Goal: Task Accomplishment & Management: Manage account settings

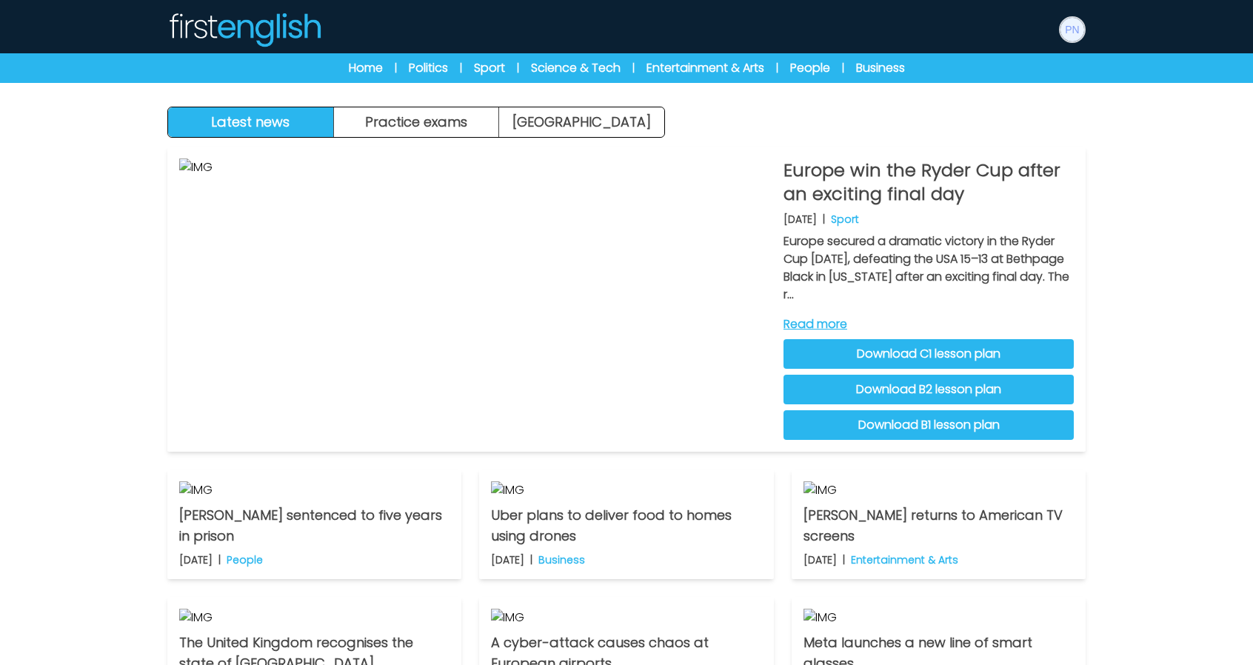
click at [1061, 26] on img at bounding box center [1072, 30] width 24 height 24
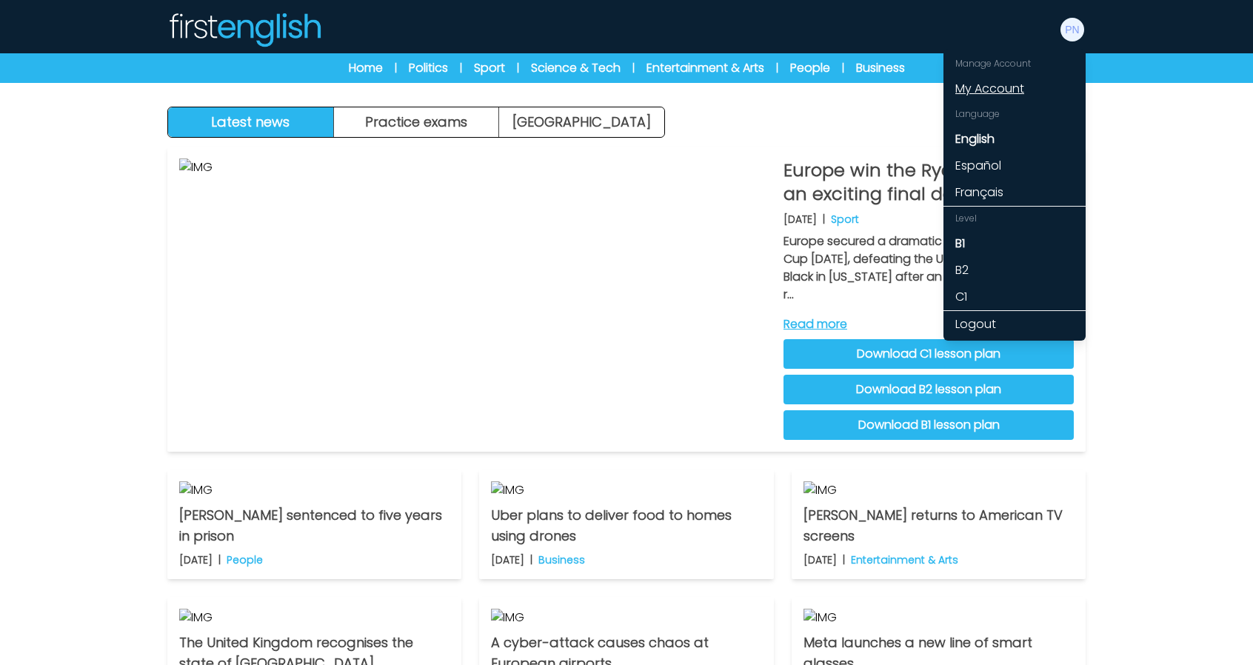
click at [993, 82] on link "My Account" at bounding box center [1014, 89] width 142 height 27
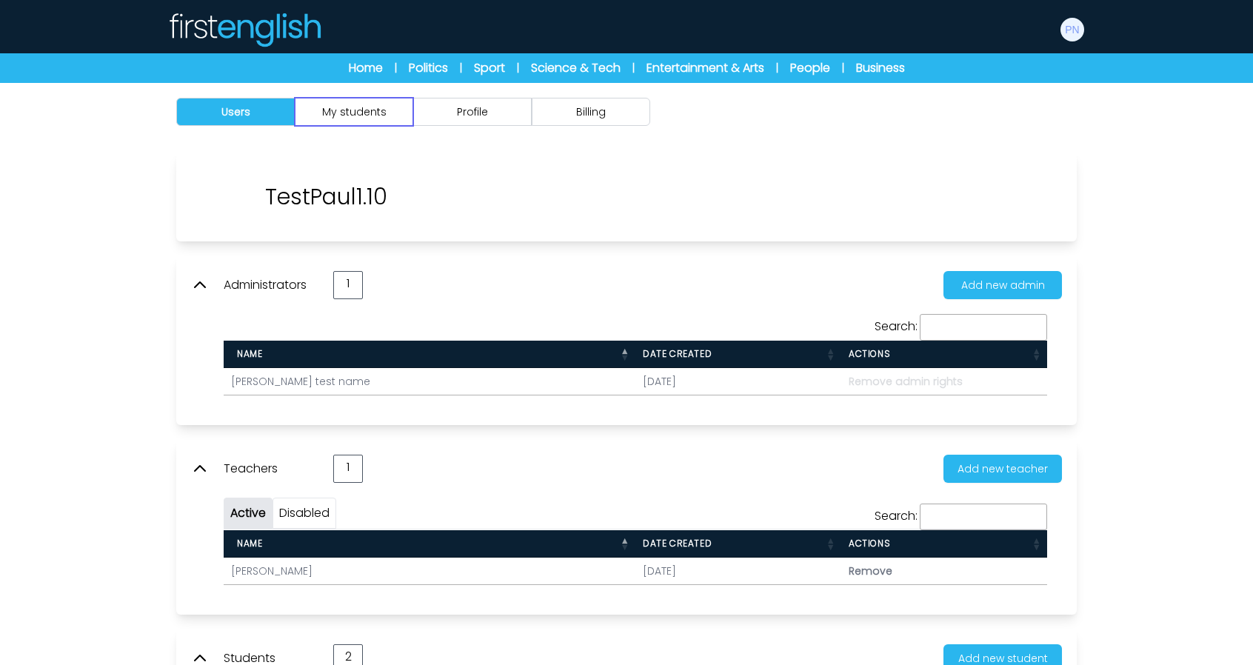
click at [366, 110] on button "My students" at bounding box center [354, 112] width 118 height 28
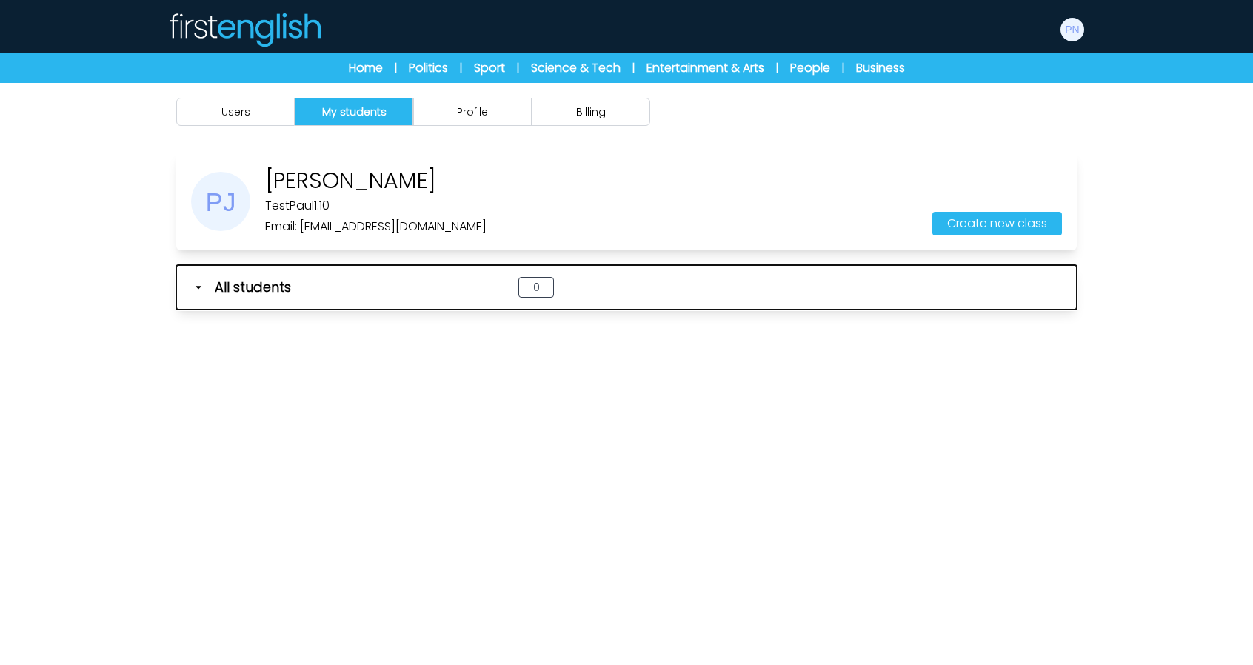
click at [385, 269] on button "All students 0" at bounding box center [626, 287] width 900 height 44
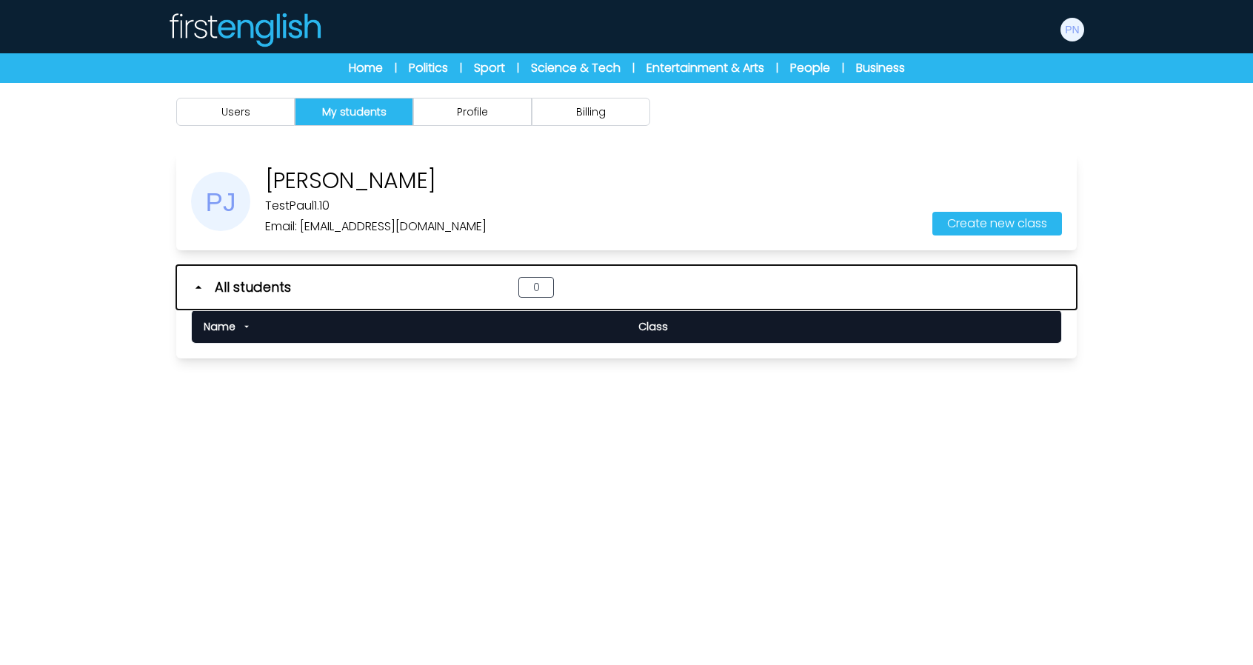
click at [383, 274] on button "All students 0" at bounding box center [626, 287] width 900 height 44
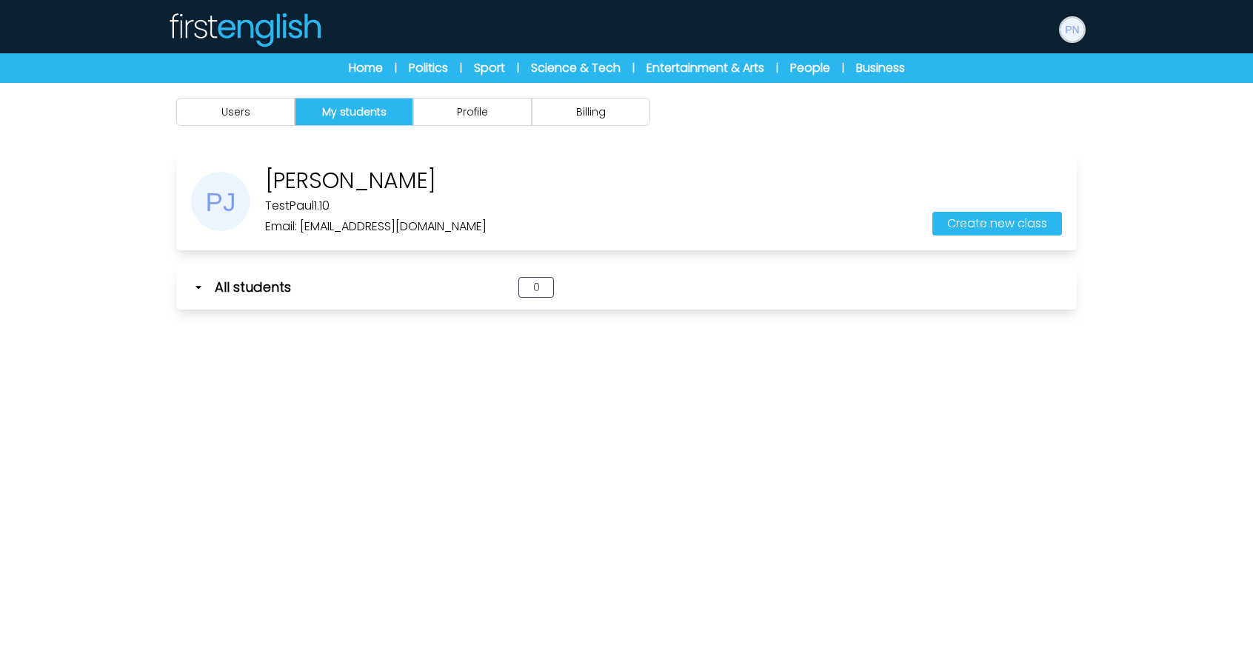
click at [1073, 18] on img at bounding box center [1072, 30] width 24 height 24
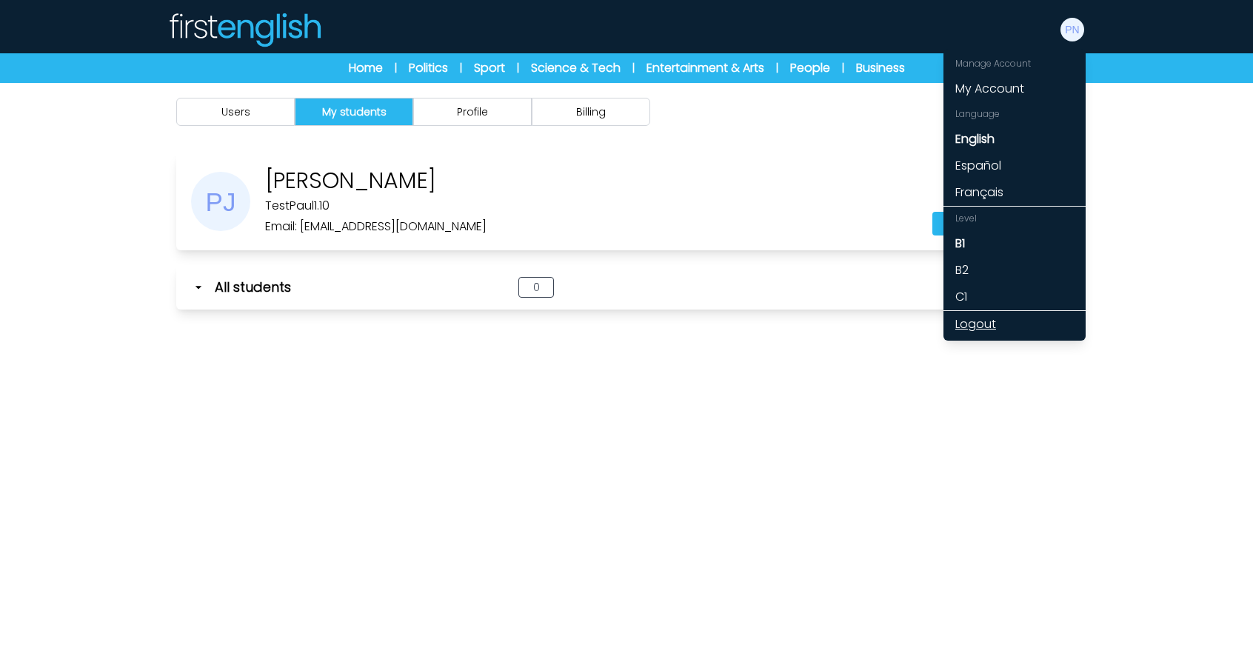
click at [989, 324] on link "Logout" at bounding box center [1014, 324] width 142 height 27
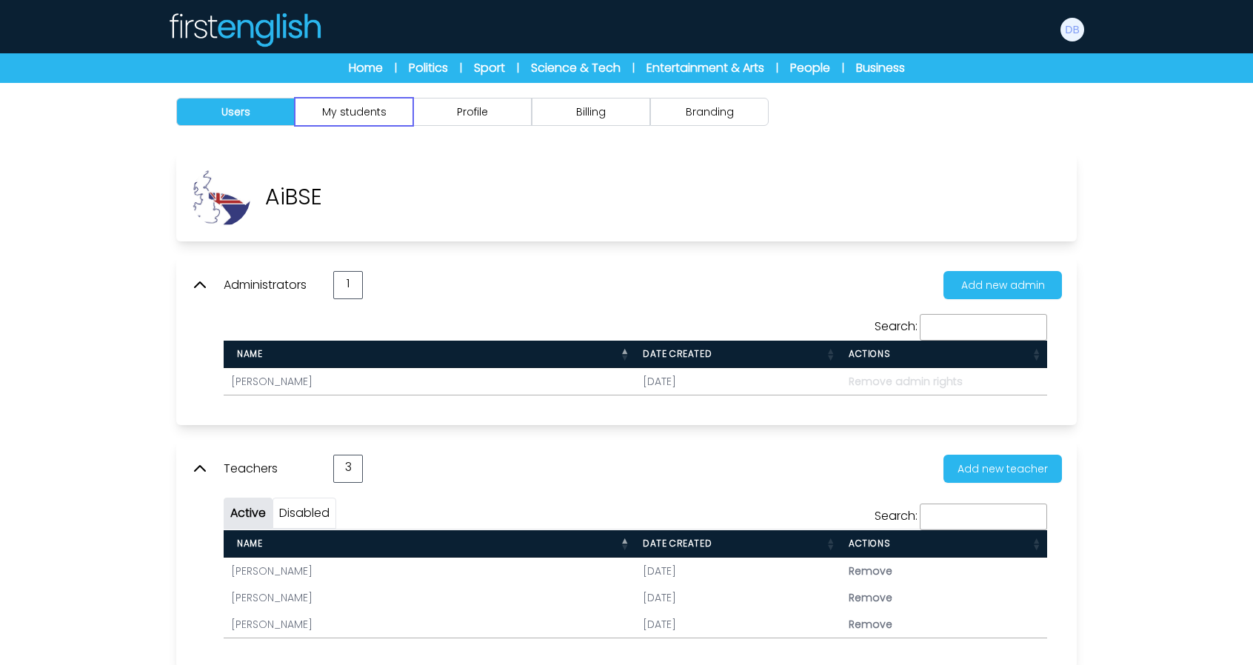
click at [373, 109] on button "My students" at bounding box center [354, 112] width 118 height 28
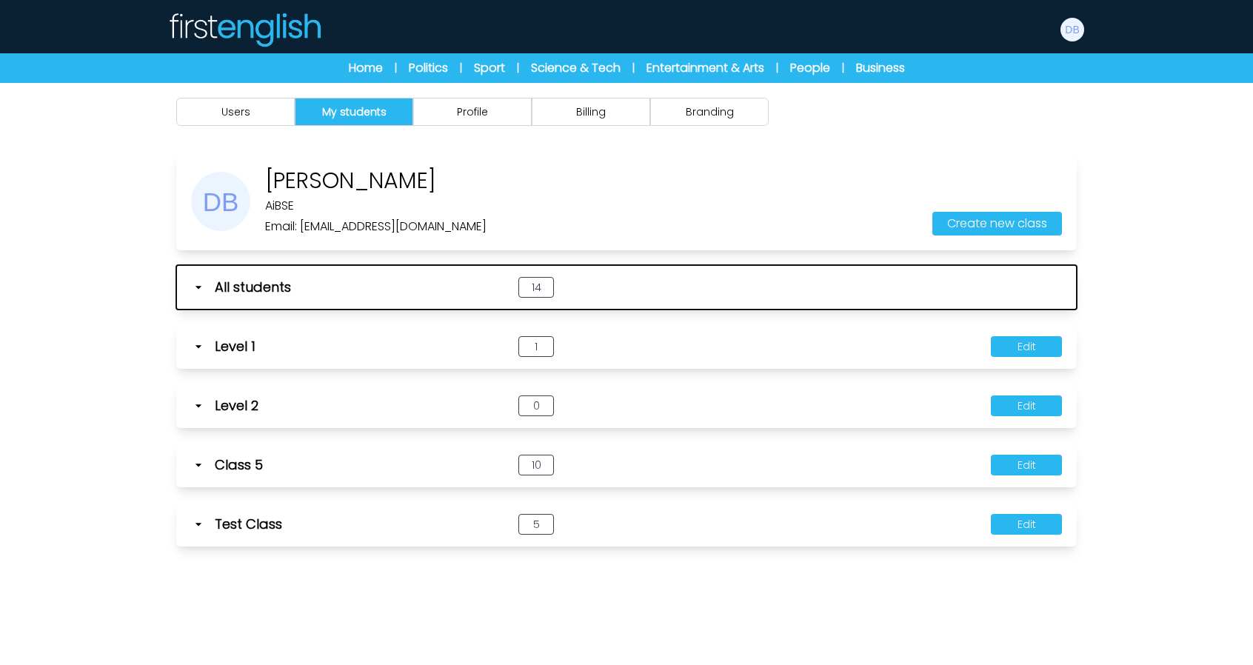
click at [332, 278] on div "All students" at bounding box center [336, 287] width 290 height 21
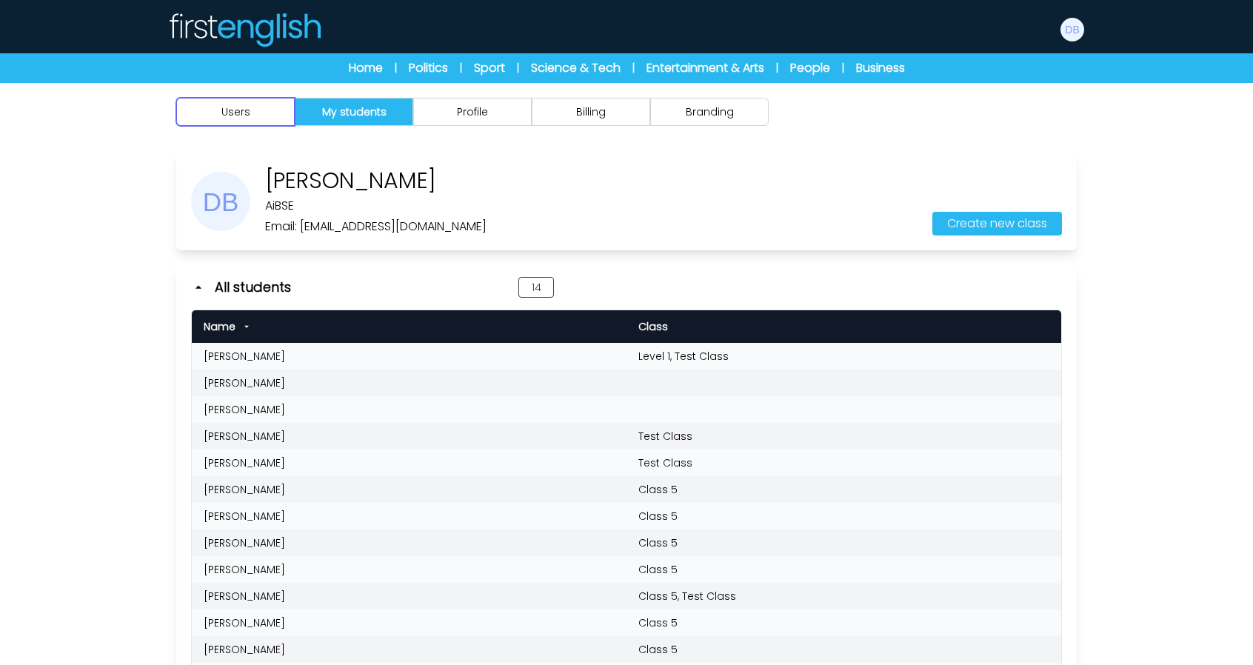
click at [248, 111] on button "Users" at bounding box center [235, 112] width 118 height 28
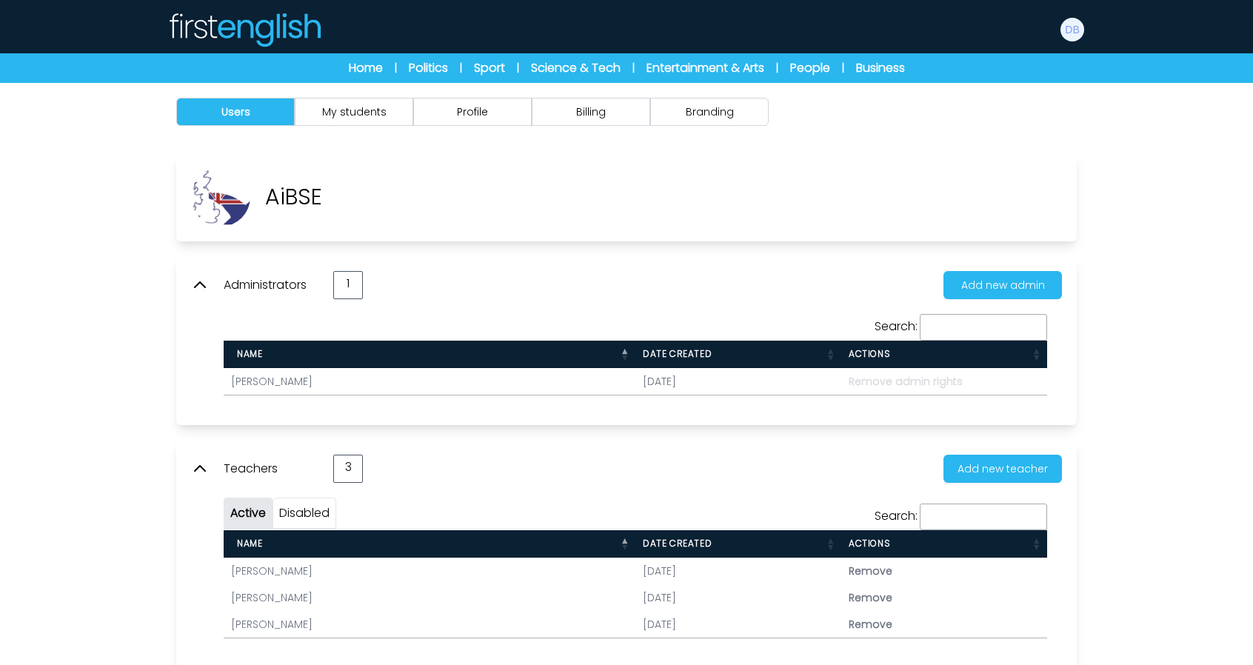
drag, startPoint x: 320, startPoint y: 381, endPoint x: 231, endPoint y: 378, distance: 88.9
click at [231, 378] on td "Danny Bernardo" at bounding box center [430, 381] width 412 height 27
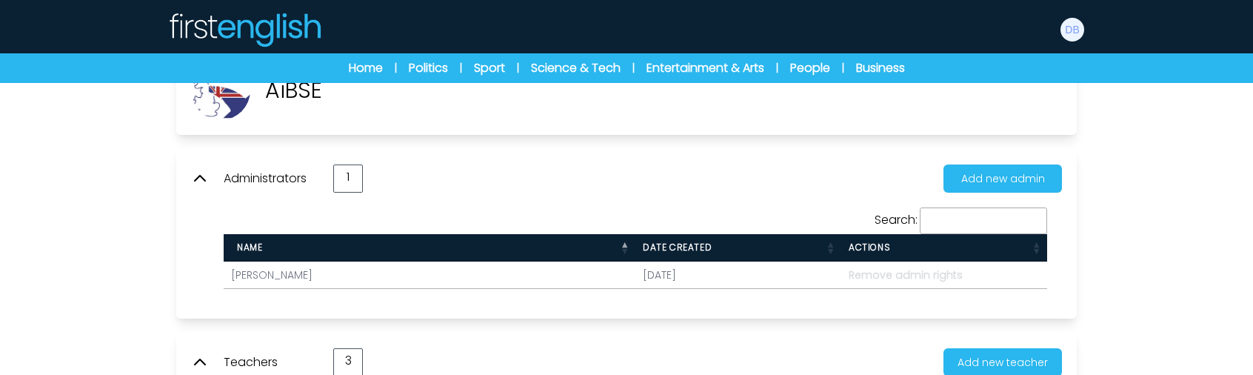
scroll to position [148, 0]
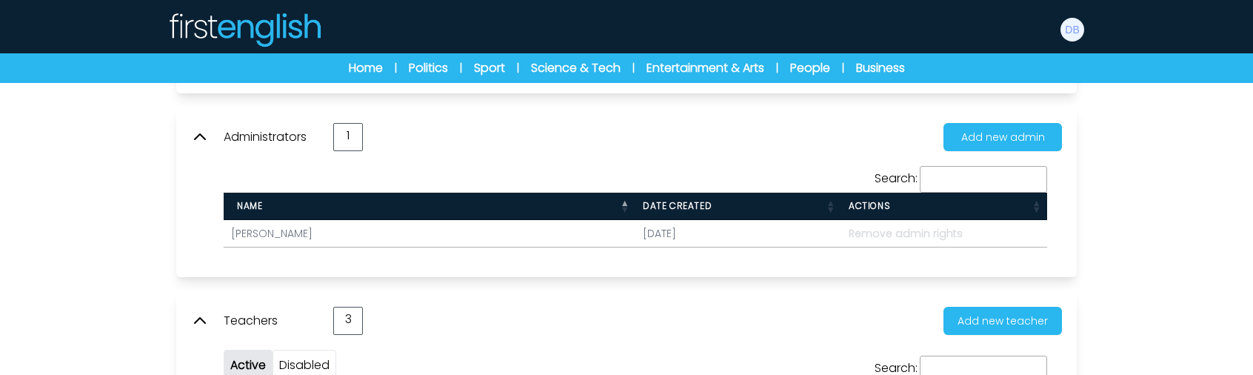
click at [278, 257] on div "Search: Name Date created Actions Danny Bernardo 23-07-2025" at bounding box center [635, 206] width 853 height 111
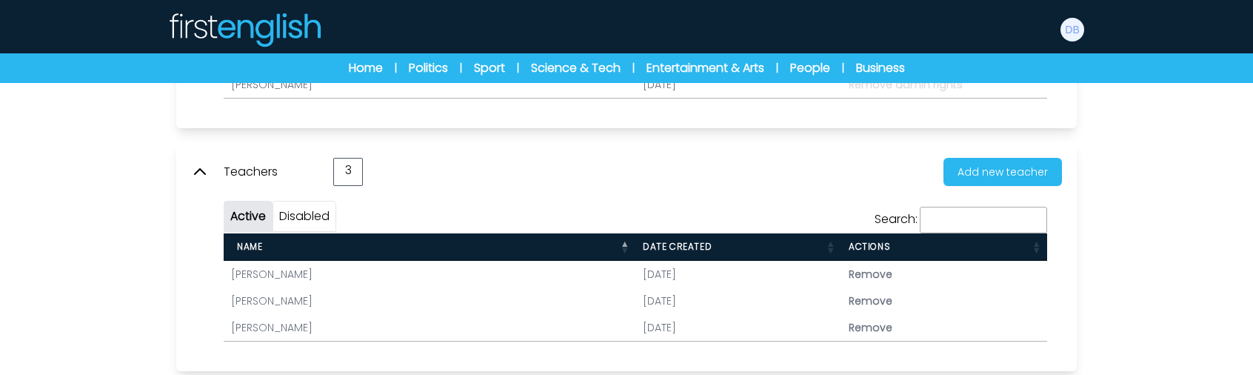
scroll to position [296, 0]
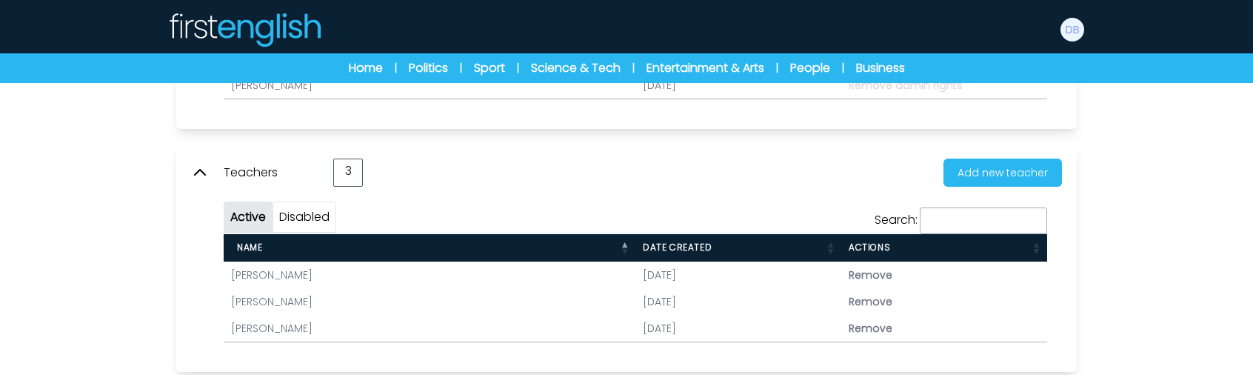
click at [551, 249] on th "Name" at bounding box center [430, 247] width 412 height 27
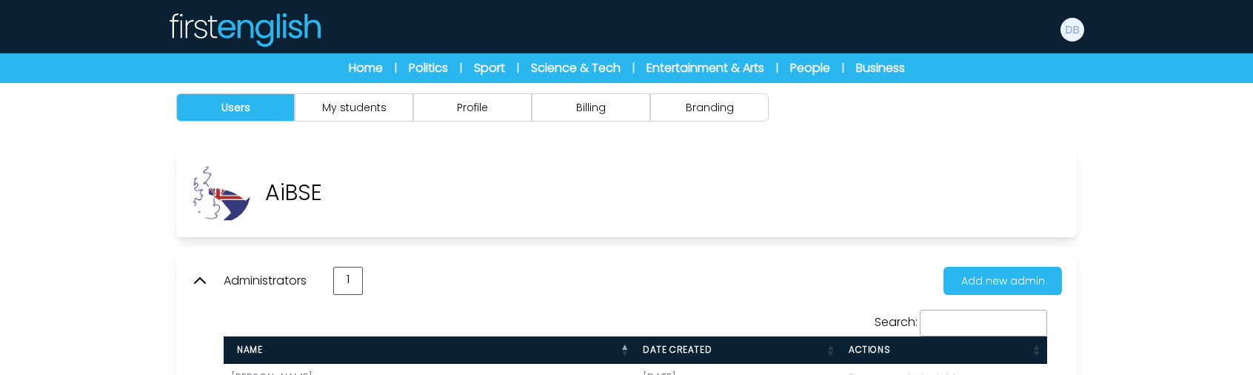
scroll to position [0, 0]
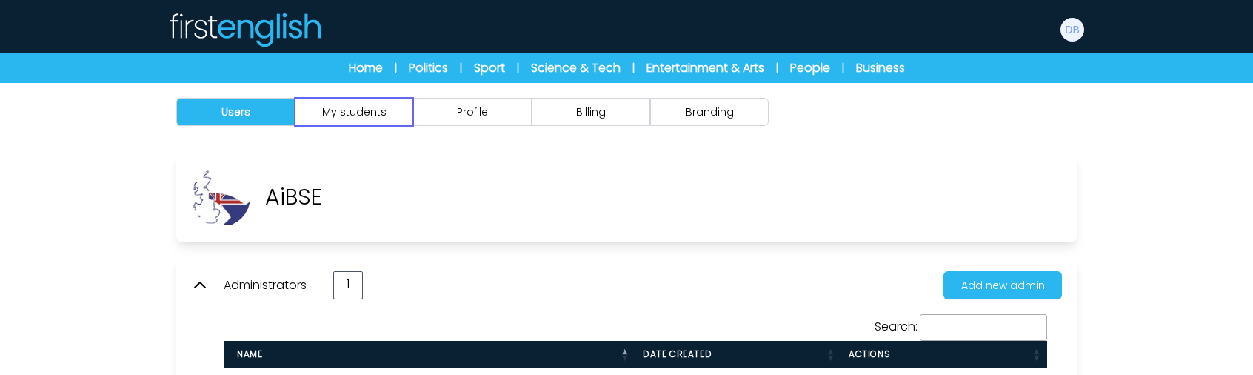
drag, startPoint x: 386, startPoint y: 111, endPoint x: 402, endPoint y: 153, distance: 44.3
click at [386, 111] on button "My students" at bounding box center [354, 112] width 118 height 28
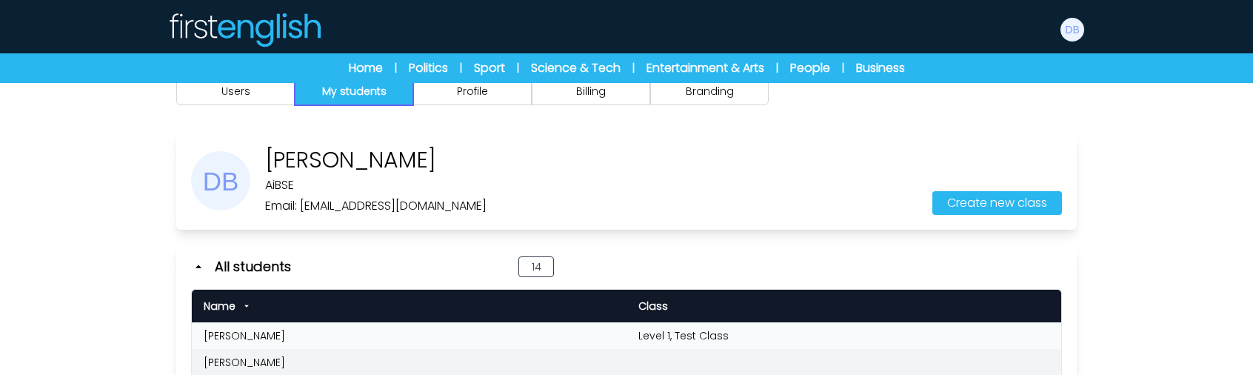
scroll to position [74, 0]
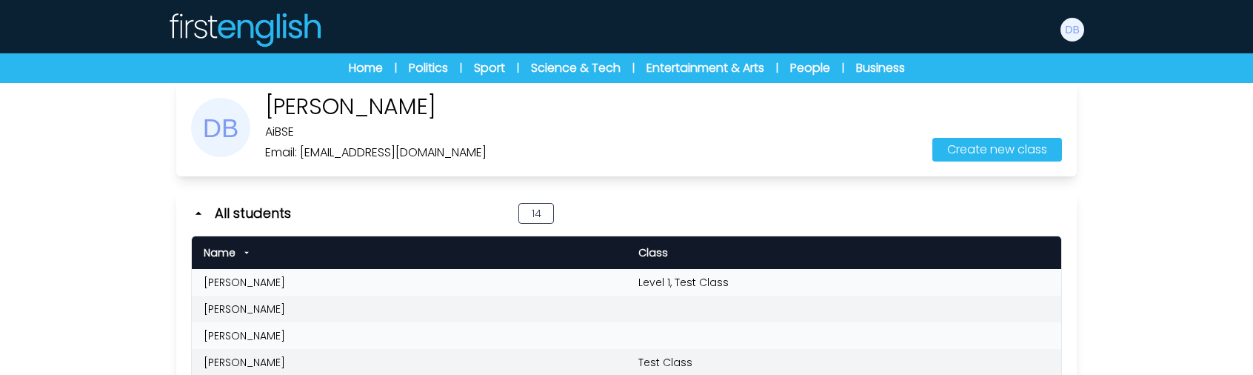
click at [366, 245] on div "Name" at bounding box center [409, 252] width 411 height 15
click at [352, 247] on div "Name" at bounding box center [409, 252] width 411 height 15
click at [351, 247] on div "Name" at bounding box center [409, 252] width 411 height 15
click at [674, 252] on icon at bounding box center [679, 252] width 10 height 10
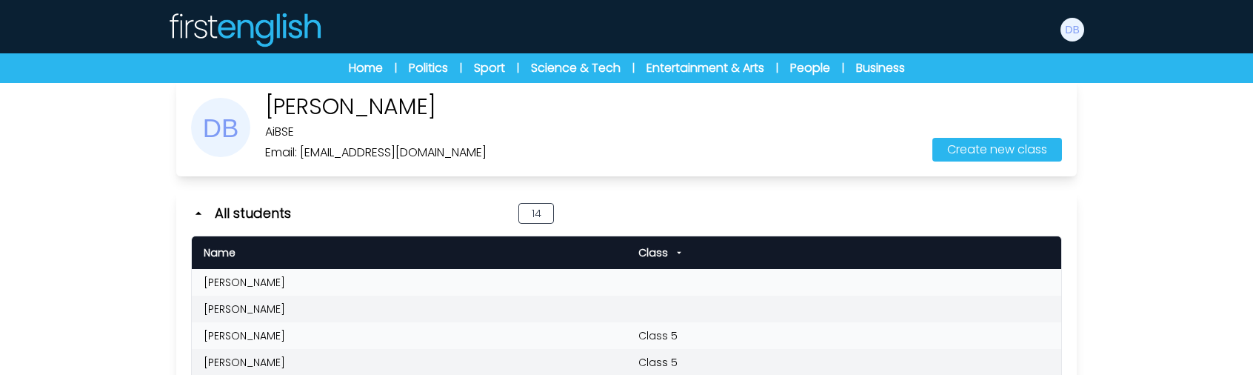
click at [674, 252] on icon at bounding box center [679, 252] width 10 height 10
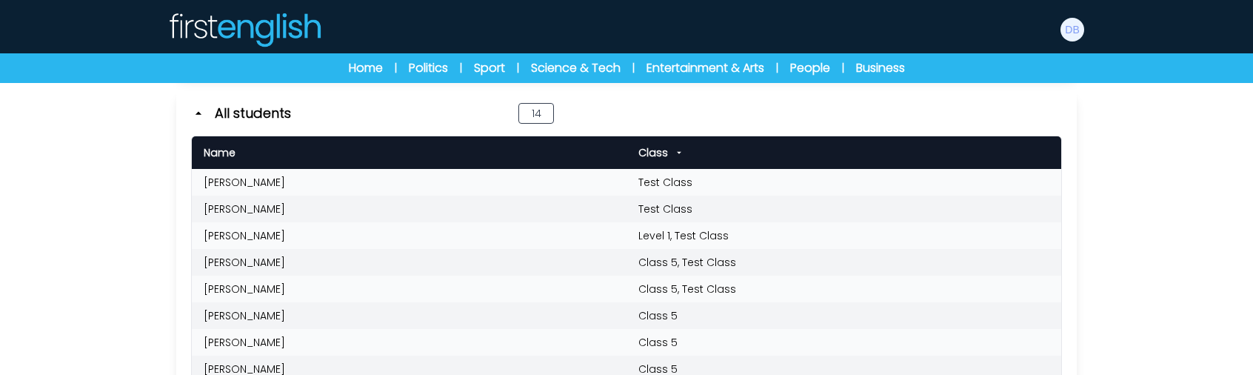
scroll to position [148, 0]
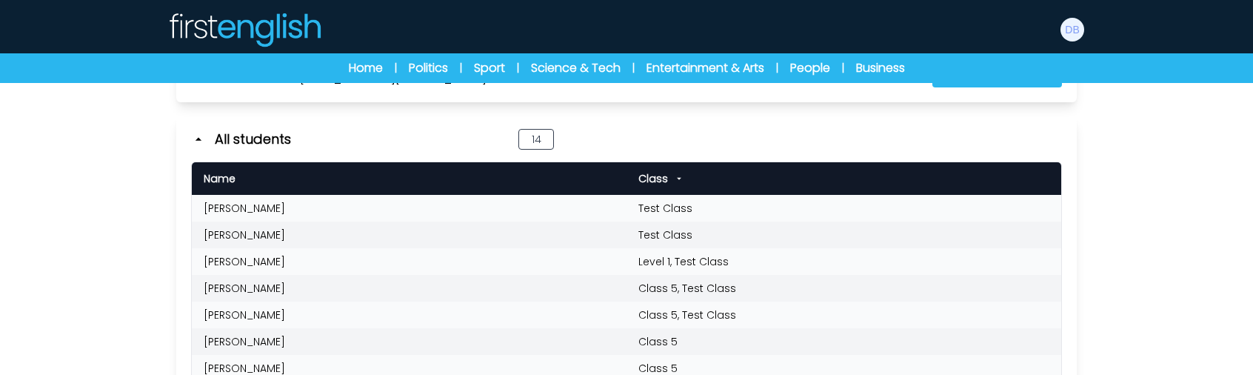
click at [294, 182] on div "Name" at bounding box center [409, 178] width 411 height 15
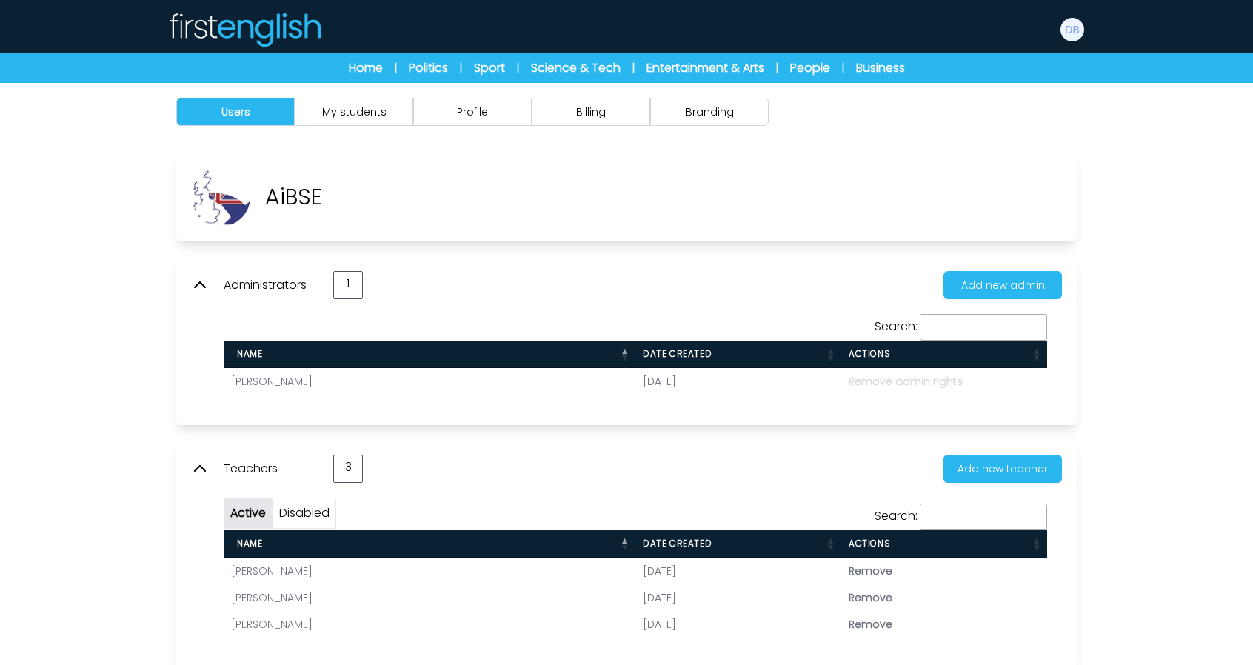
click at [272, 22] on img at bounding box center [244, 30] width 154 height 36
click at [269, 24] on img at bounding box center [244, 30] width 154 height 36
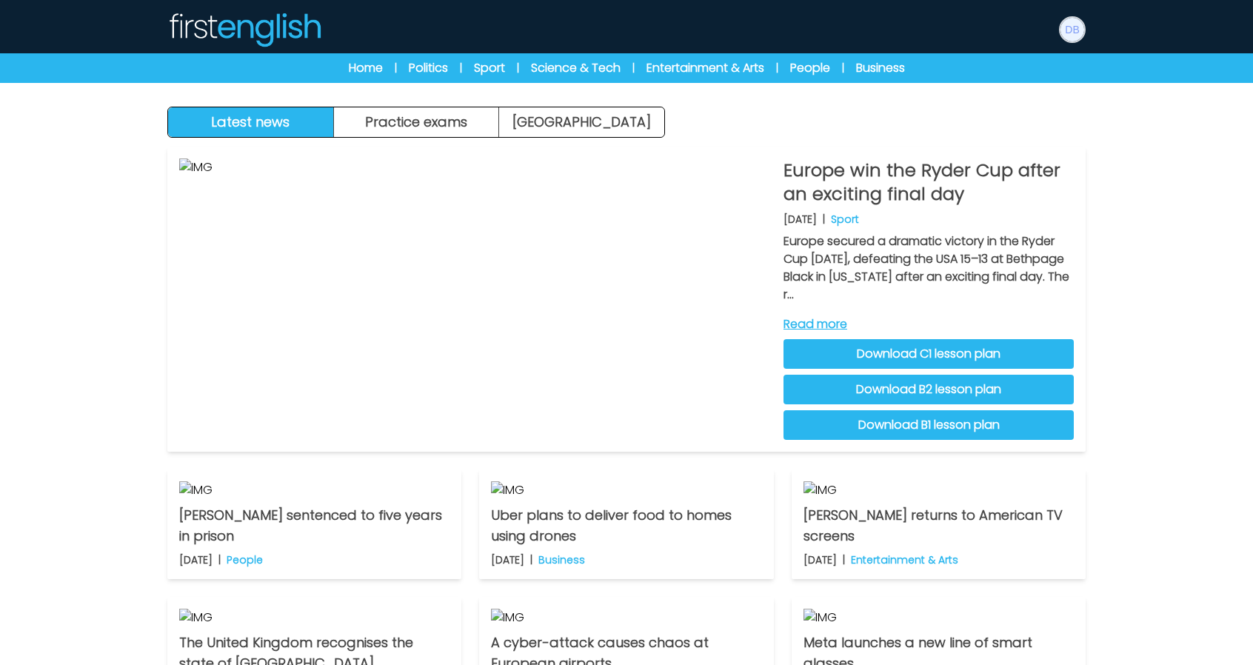
click at [1076, 28] on img at bounding box center [1072, 30] width 24 height 24
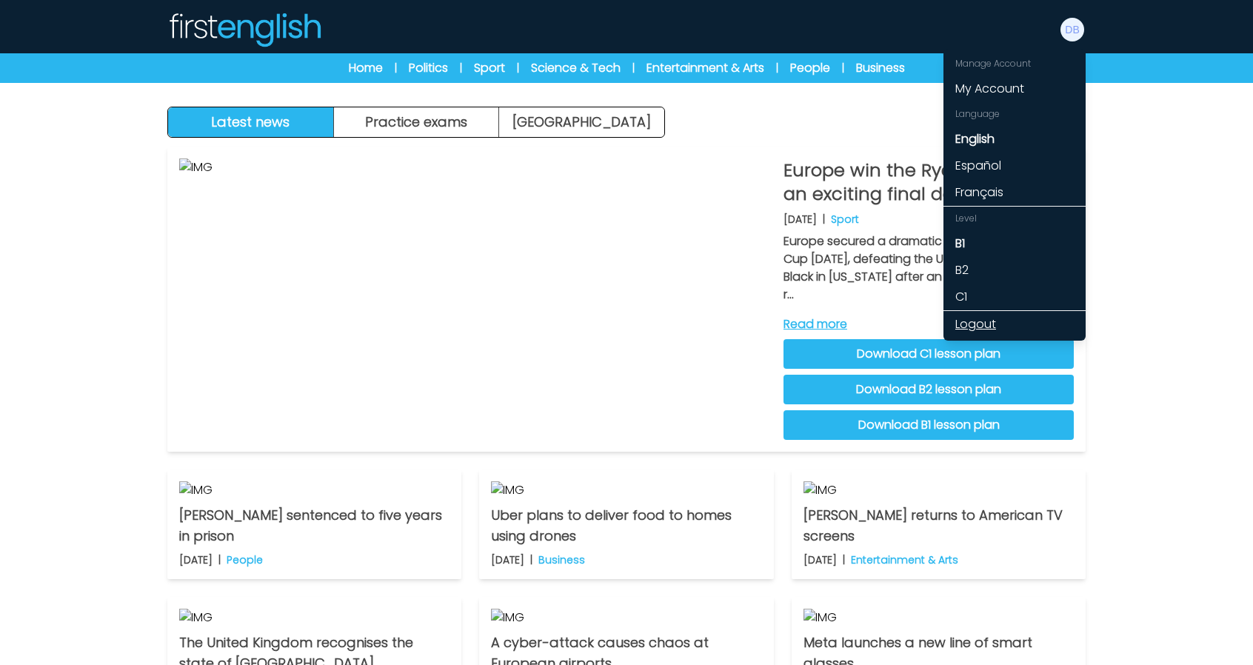
click at [989, 322] on link "Logout" at bounding box center [1014, 324] width 142 height 27
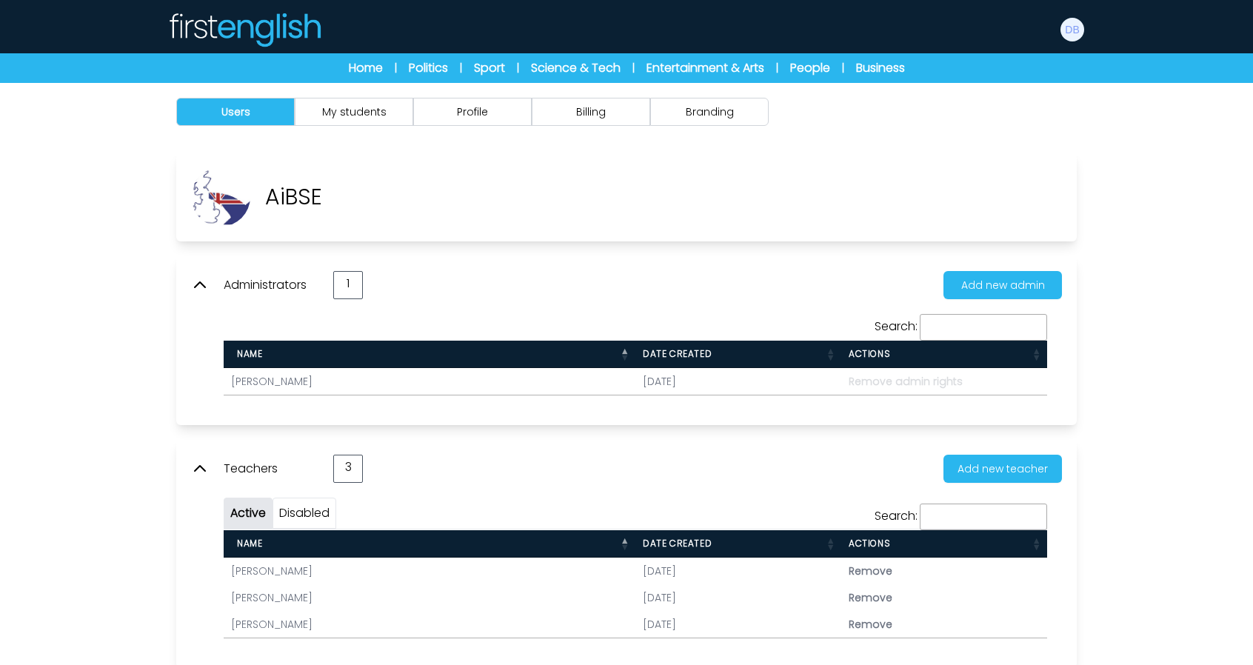
click at [242, 7] on div at bounding box center [244, 29] width 154 height 47
click at [272, 23] on img at bounding box center [244, 30] width 154 height 36
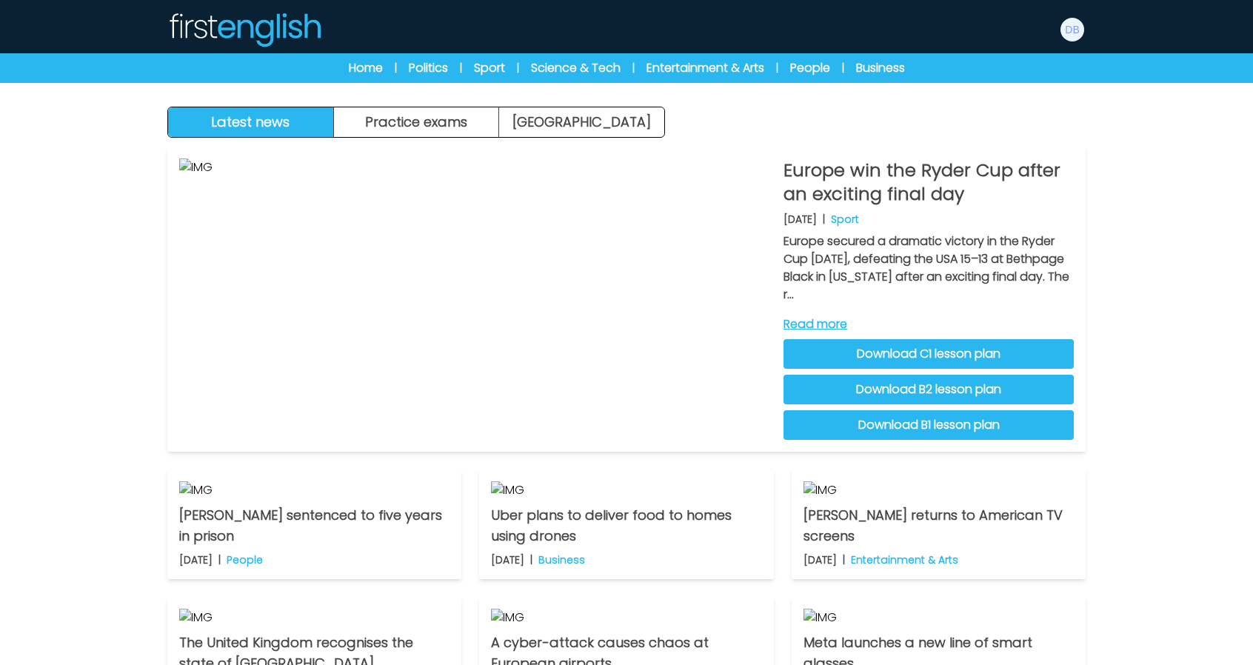
click at [1069, 14] on div "Manage Account My Account Language English Español [DEMOGRAPHIC_DATA] Level B1 …" at bounding box center [1072, 29] width 27 height 47
click at [1066, 24] on img at bounding box center [1072, 30] width 24 height 24
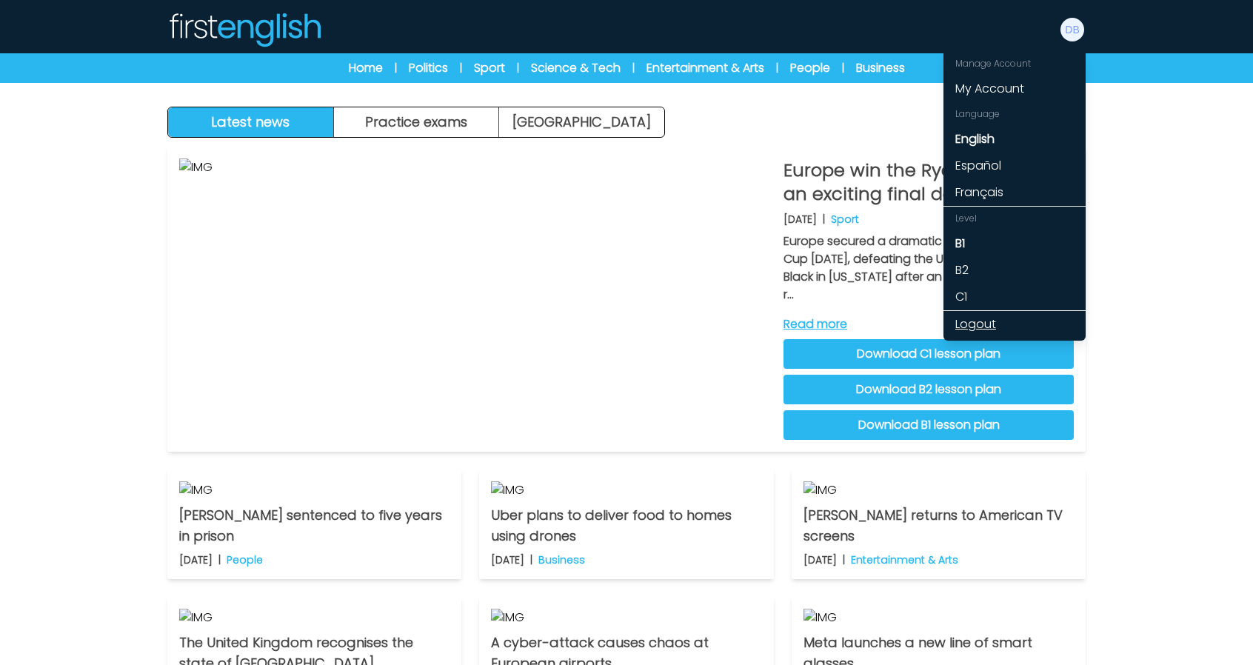
click at [982, 319] on link "Logout" at bounding box center [1014, 324] width 142 height 27
